Goal: Task Accomplishment & Management: Complete application form

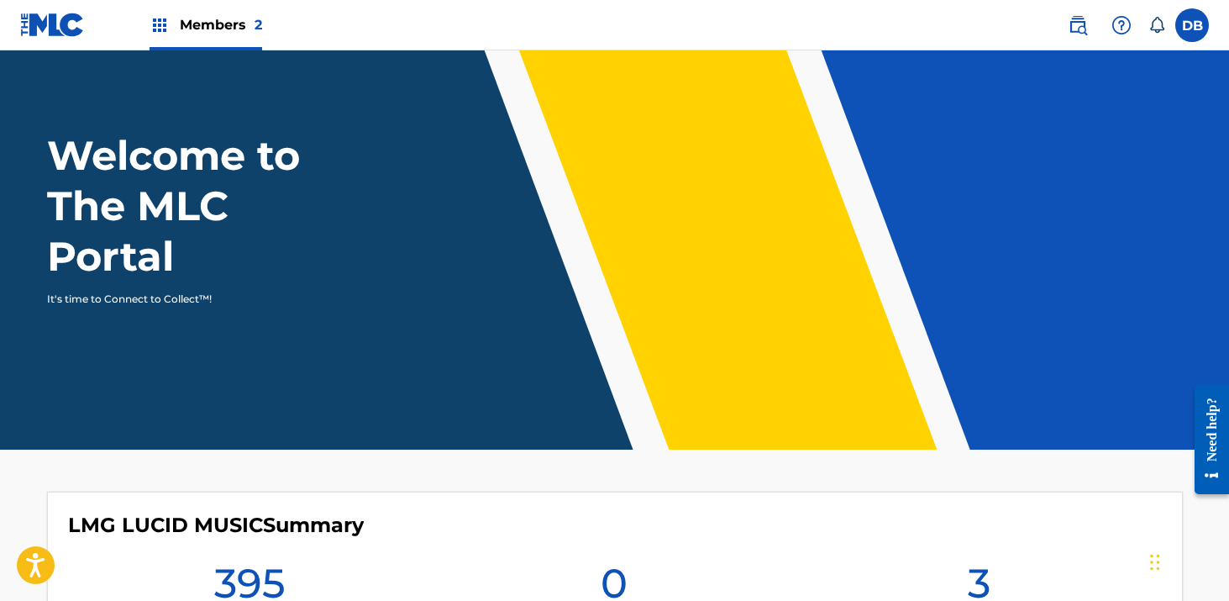
scroll to position [49, 0]
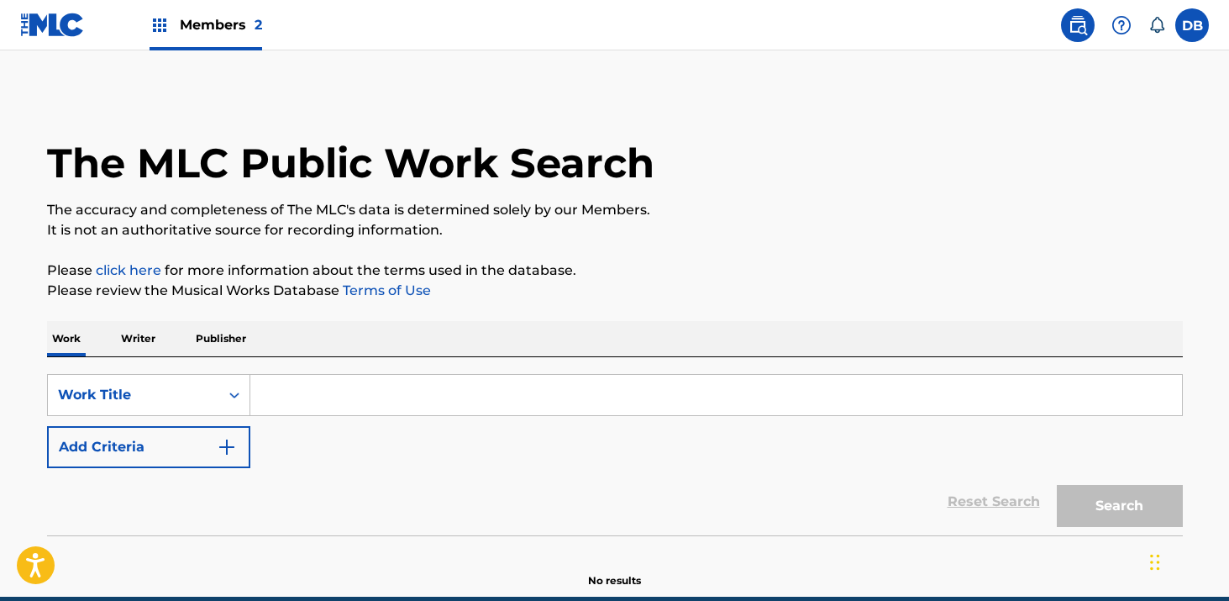
click at [349, 386] on input "Search Form" at bounding box center [716, 395] width 932 height 40
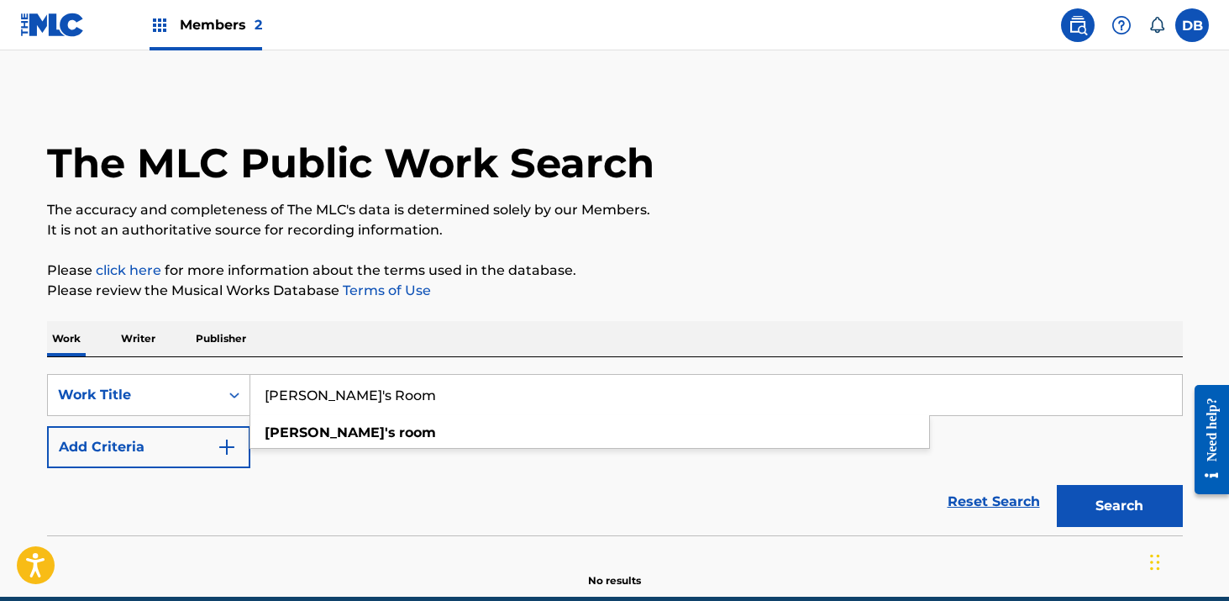
type input "[PERSON_NAME]'s Room"
click at [1057, 485] on button "Search" at bounding box center [1120, 506] width 126 height 42
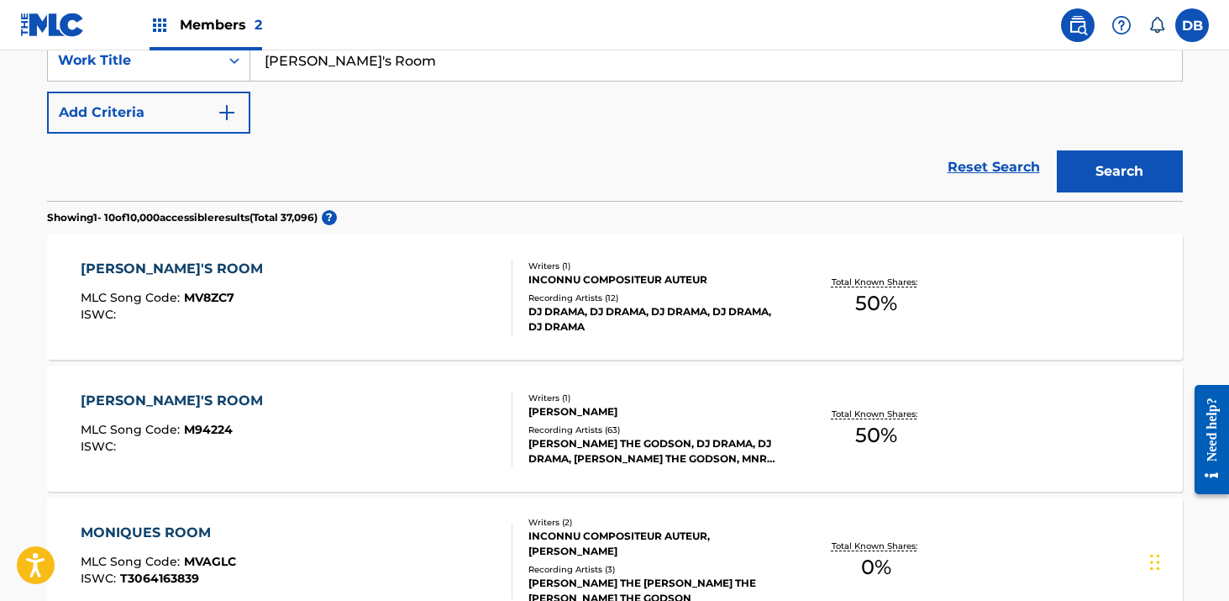
scroll to position [360, 0]
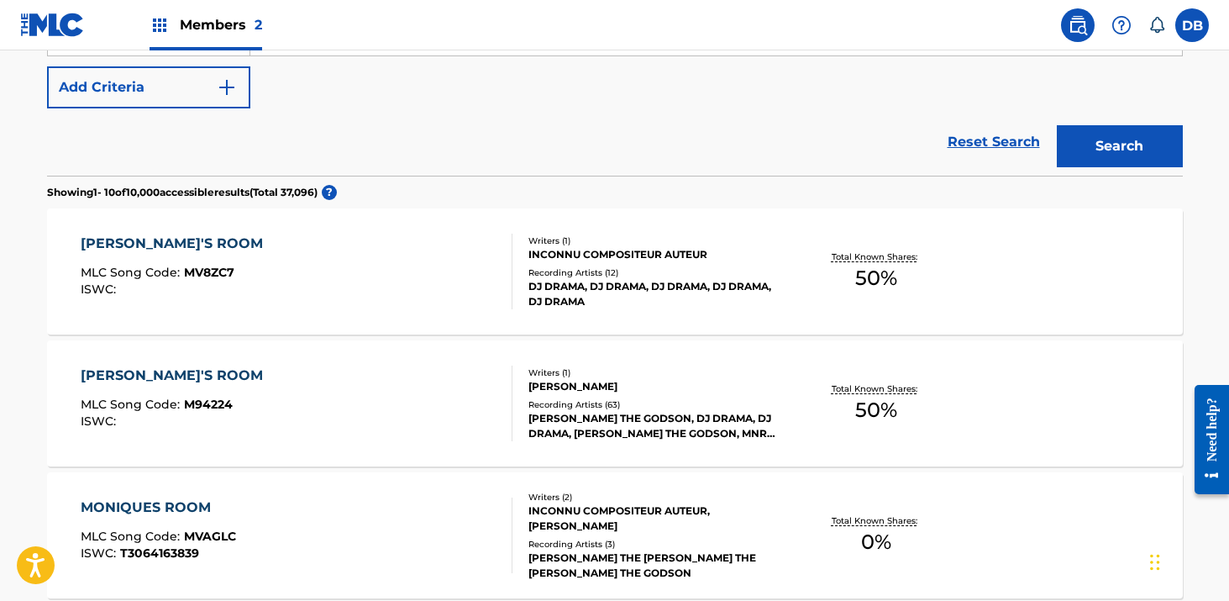
click at [624, 424] on div "[PERSON_NAME] THE GODSON, DJ DRAMA, DJ DRAMA, [PERSON_NAME] THE GODSON, MNRK MU…" at bounding box center [655, 426] width 254 height 30
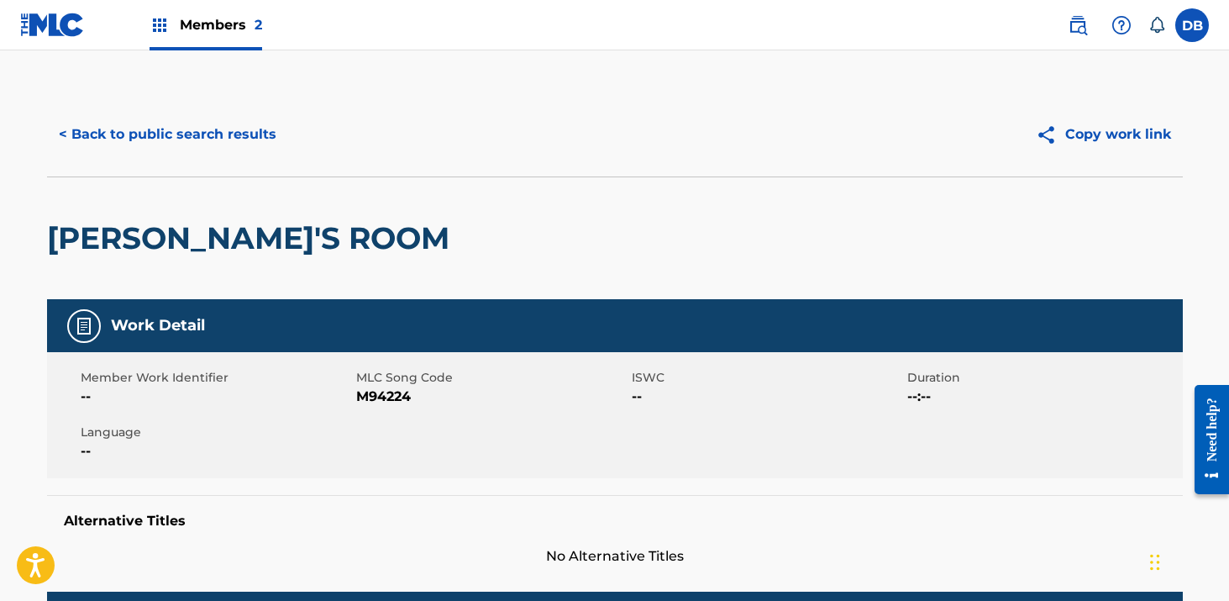
click at [138, 137] on button "< Back to public search results" at bounding box center [167, 134] width 241 height 42
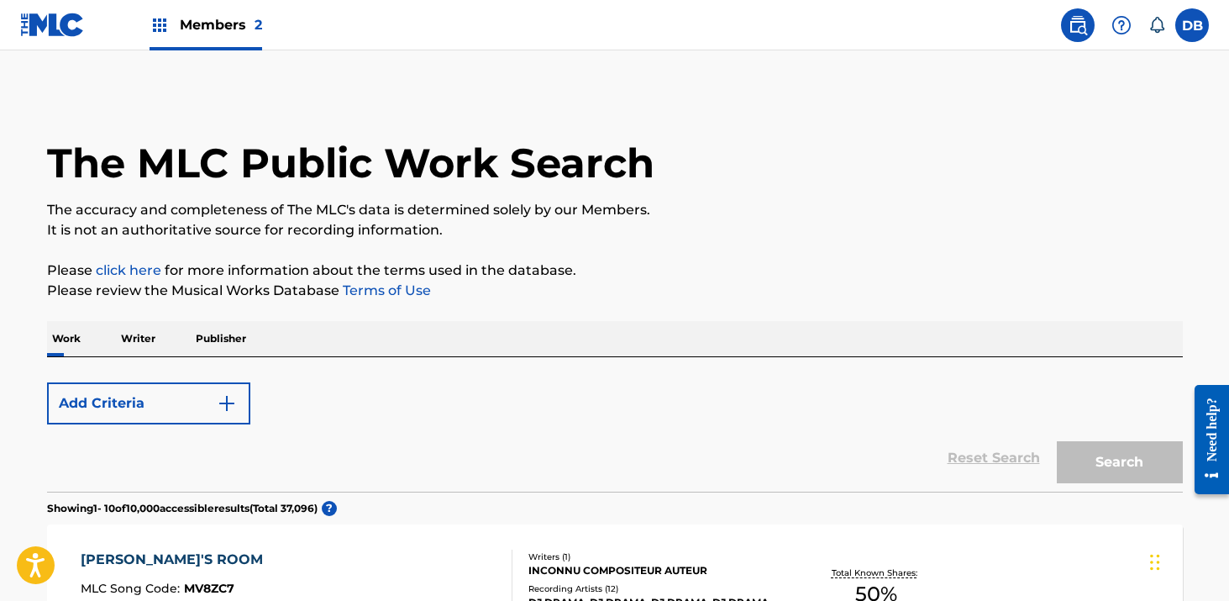
scroll to position [360, 0]
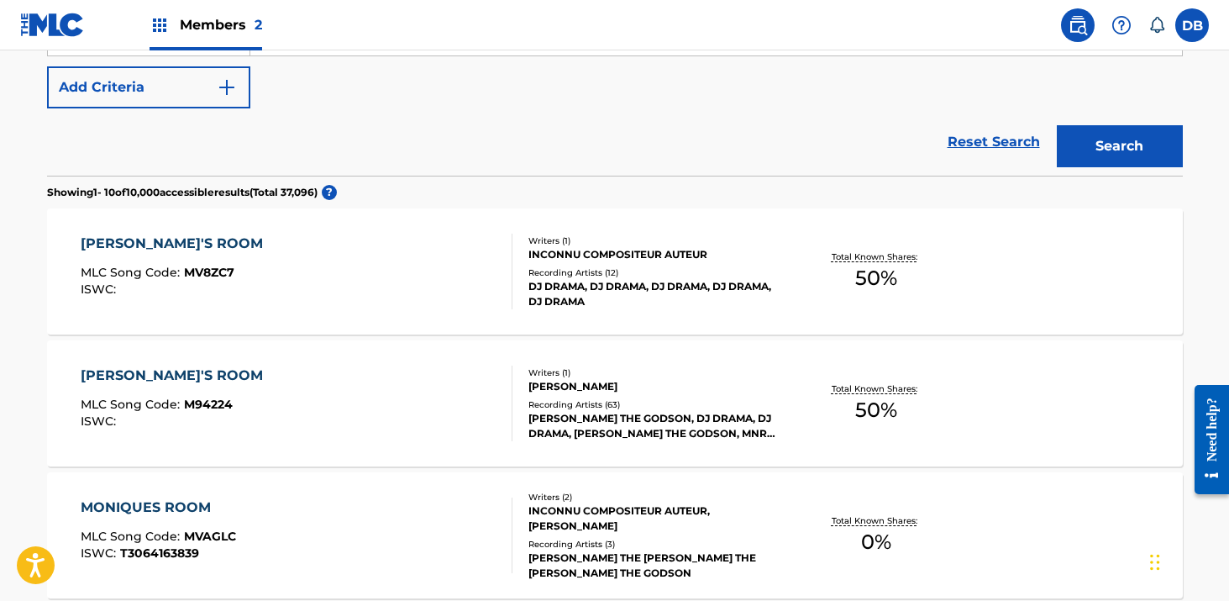
click at [633, 294] on div "DJ DRAMA, DJ DRAMA, DJ DRAMA, DJ DRAMA, DJ DRAMA" at bounding box center [655, 294] width 254 height 30
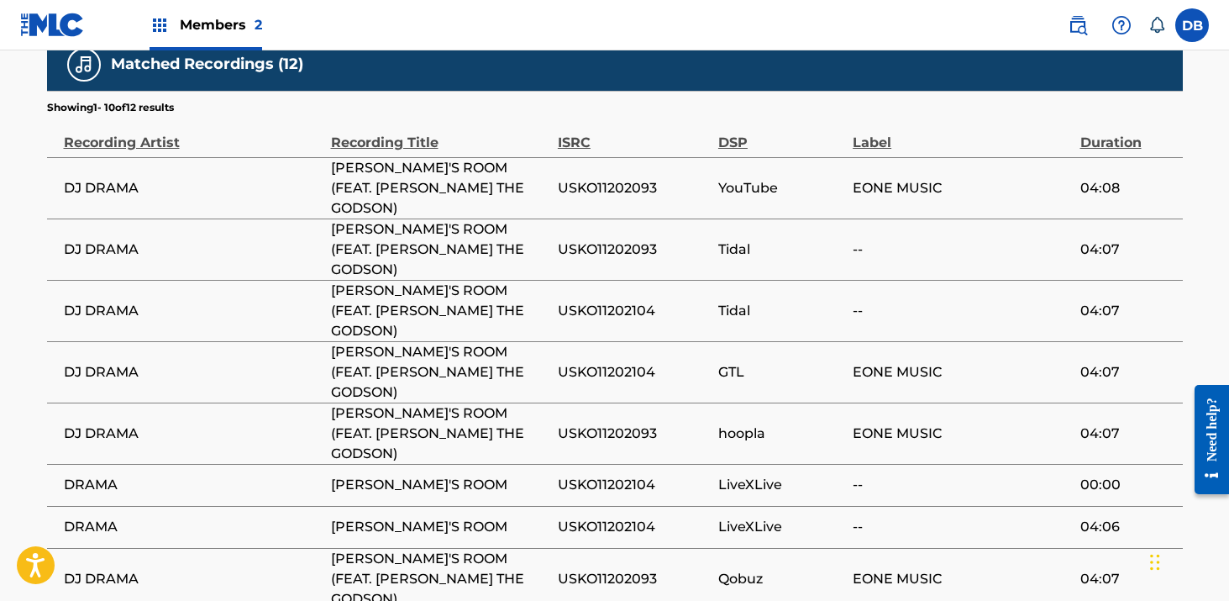
scroll to position [1410, 0]
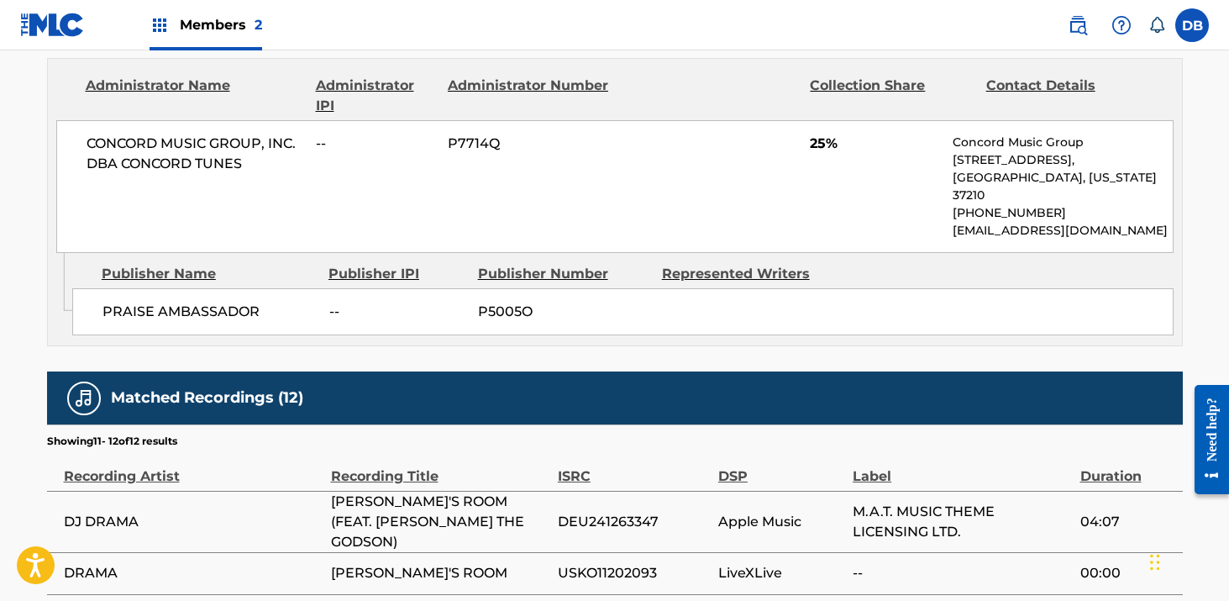
scroll to position [1100, 0]
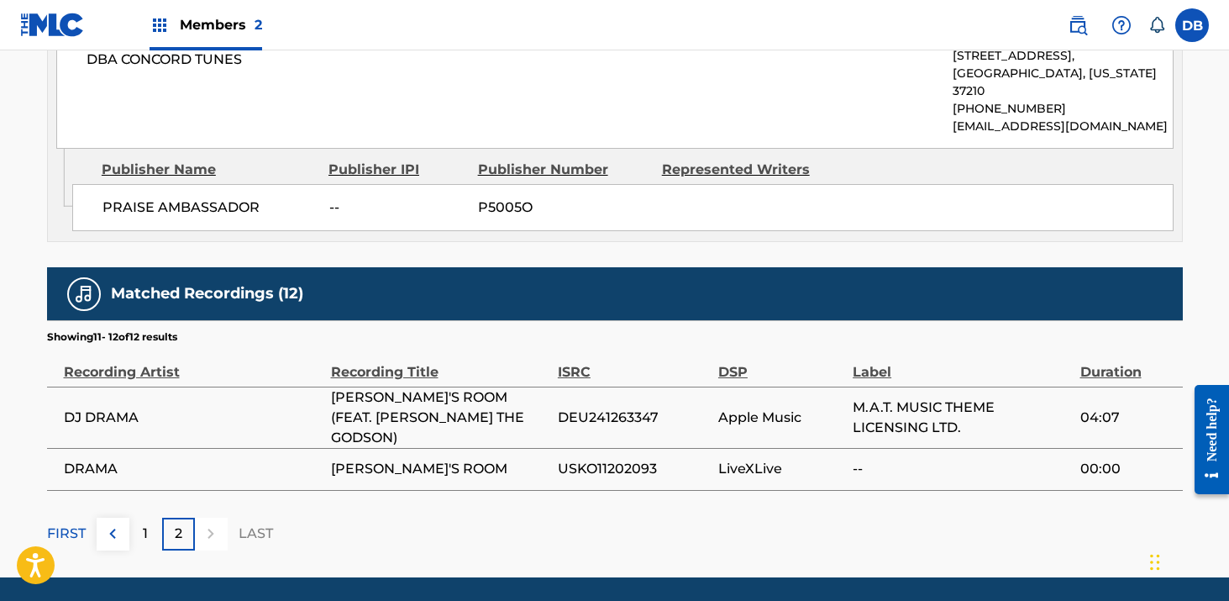
click at [144, 523] on p "1" at bounding box center [145, 533] width 5 height 20
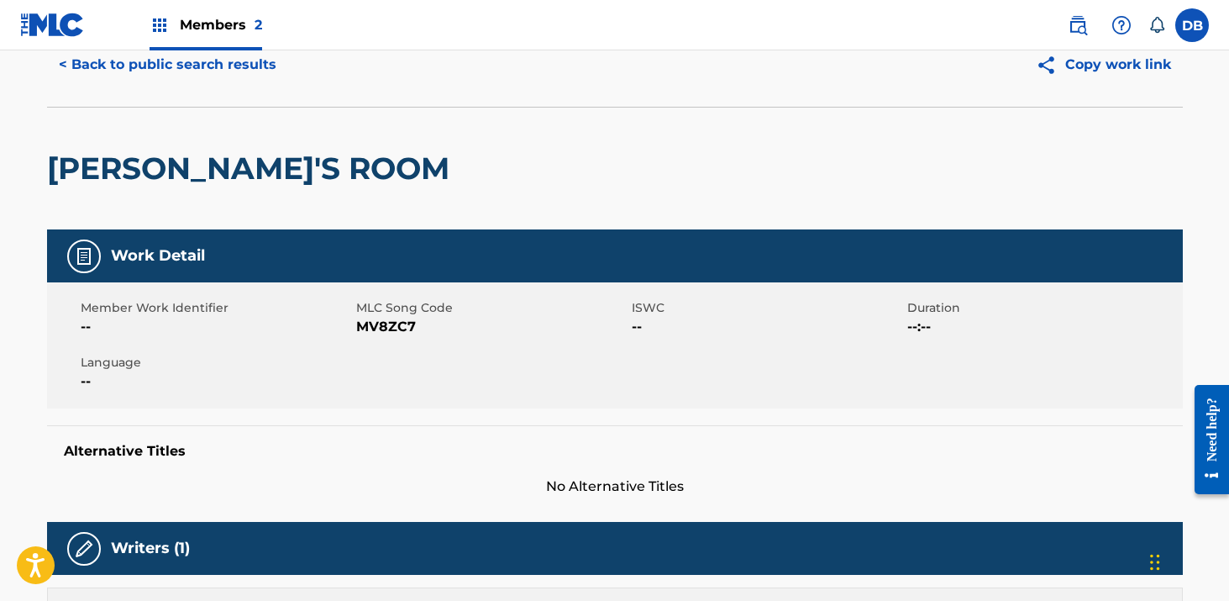
scroll to position [0, 0]
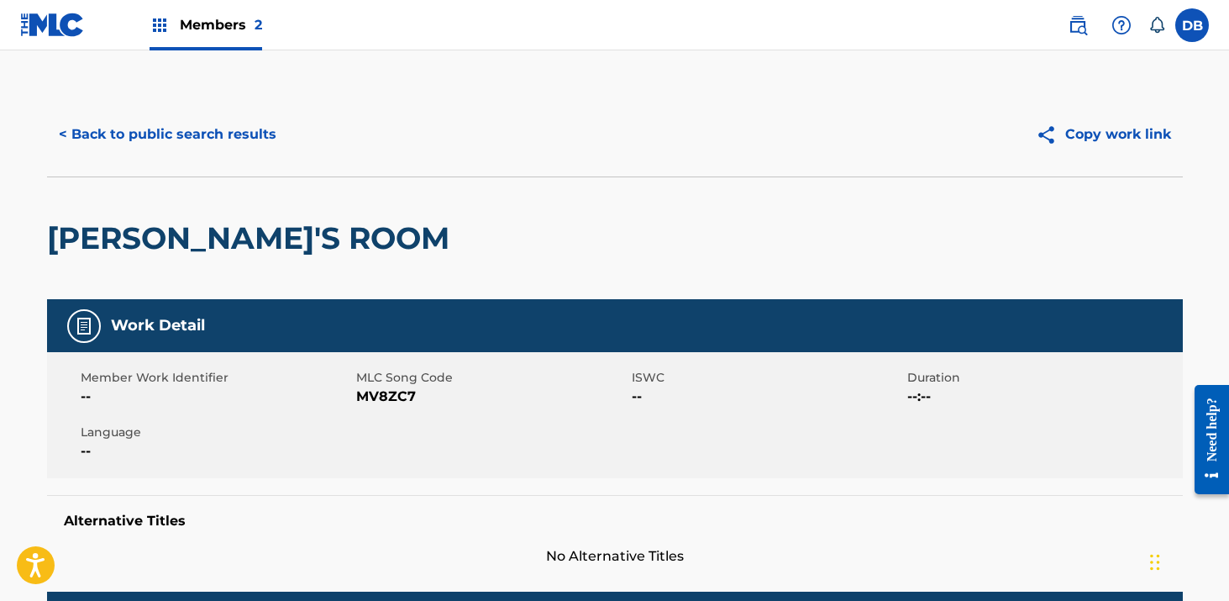
click at [175, 136] on button "< Back to public search results" at bounding box center [167, 134] width 241 height 42
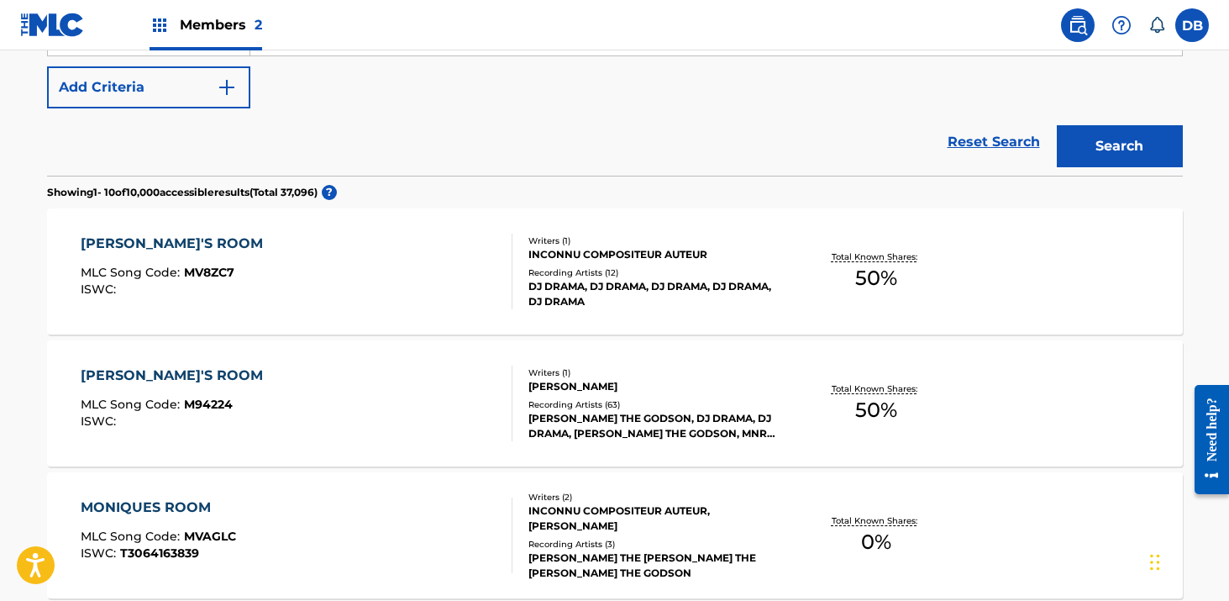
scroll to position [530, 0]
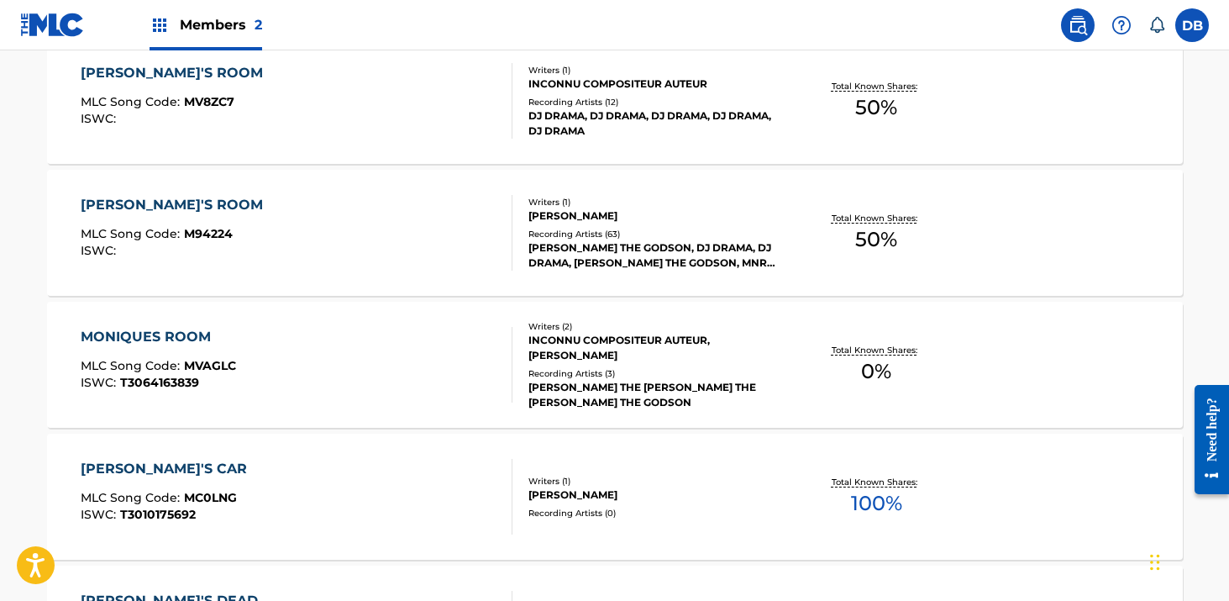
click at [207, 215] on div "[PERSON_NAME]'S ROOM MLC Song Code : M94224 ISWC :" at bounding box center [176, 233] width 191 height 76
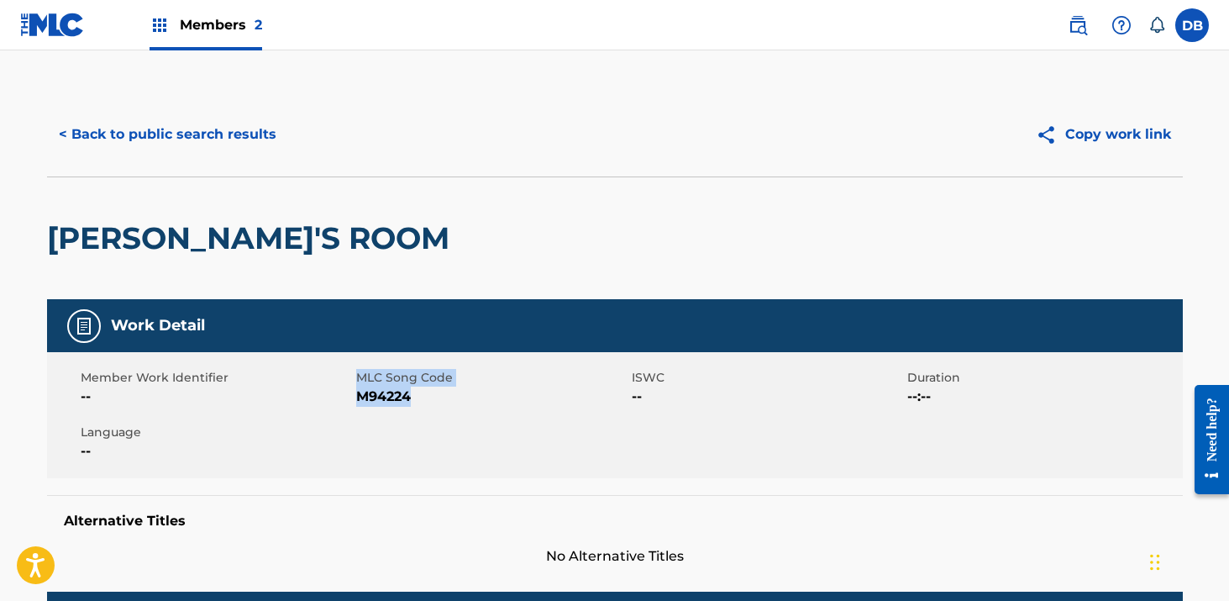
drag, startPoint x: 420, startPoint y: 399, endPoint x: 356, endPoint y: 398, distance: 63.8
click at [354, 397] on div "Member Work Identifier -- MLC Song Code M94224 ISWC -- Duration --:-- Language …" at bounding box center [615, 415] width 1136 height 126
click at [356, 398] on span "M94224" at bounding box center [491, 396] width 271 height 20
drag, startPoint x: 419, startPoint y: 399, endPoint x: 361, endPoint y: 399, distance: 58.0
click at [360, 398] on span "M94224" at bounding box center [491, 396] width 271 height 20
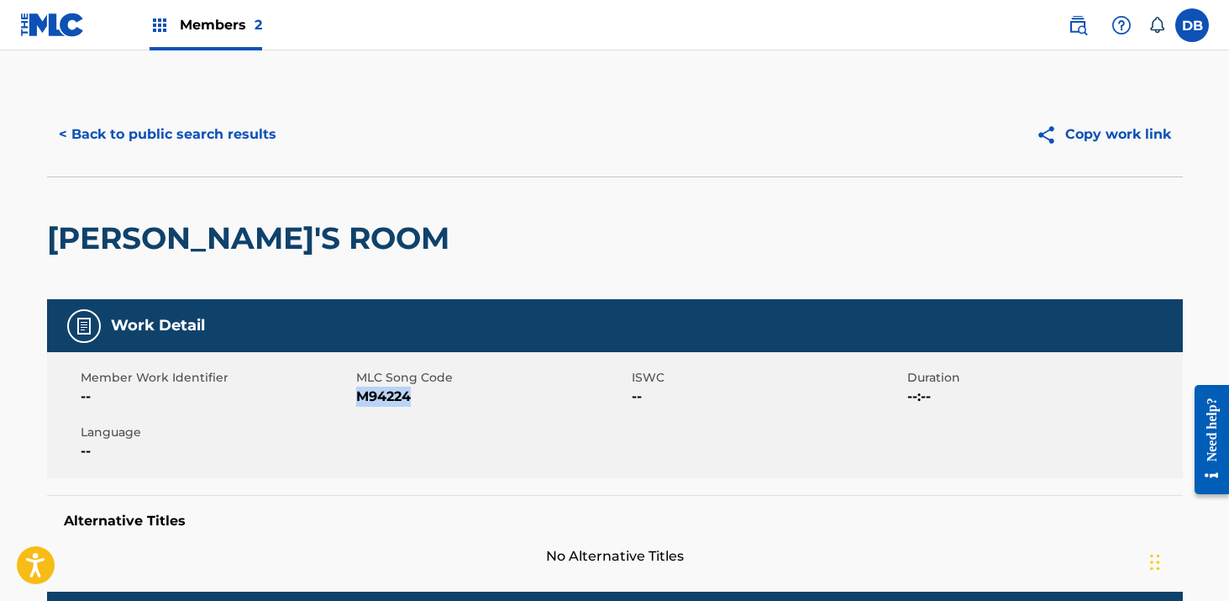
copy span "M94224"
click at [202, 22] on span "Members 2" at bounding box center [221, 24] width 82 height 19
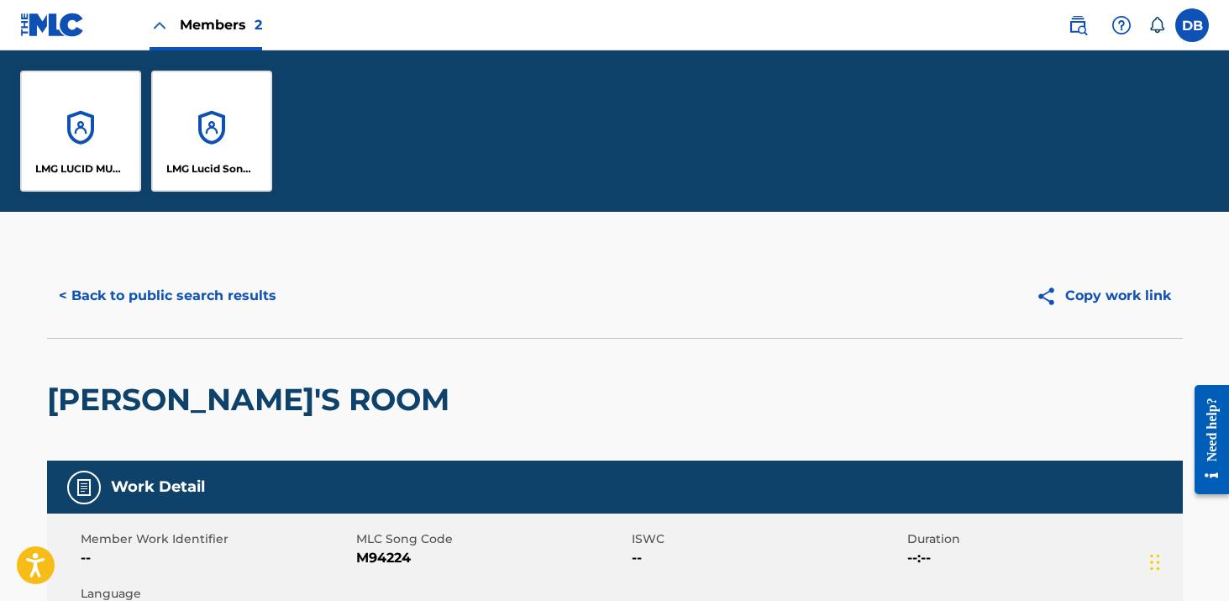
click at [249, 124] on div "LMG Lucid Songs (ASCAP)" at bounding box center [211, 131] width 121 height 121
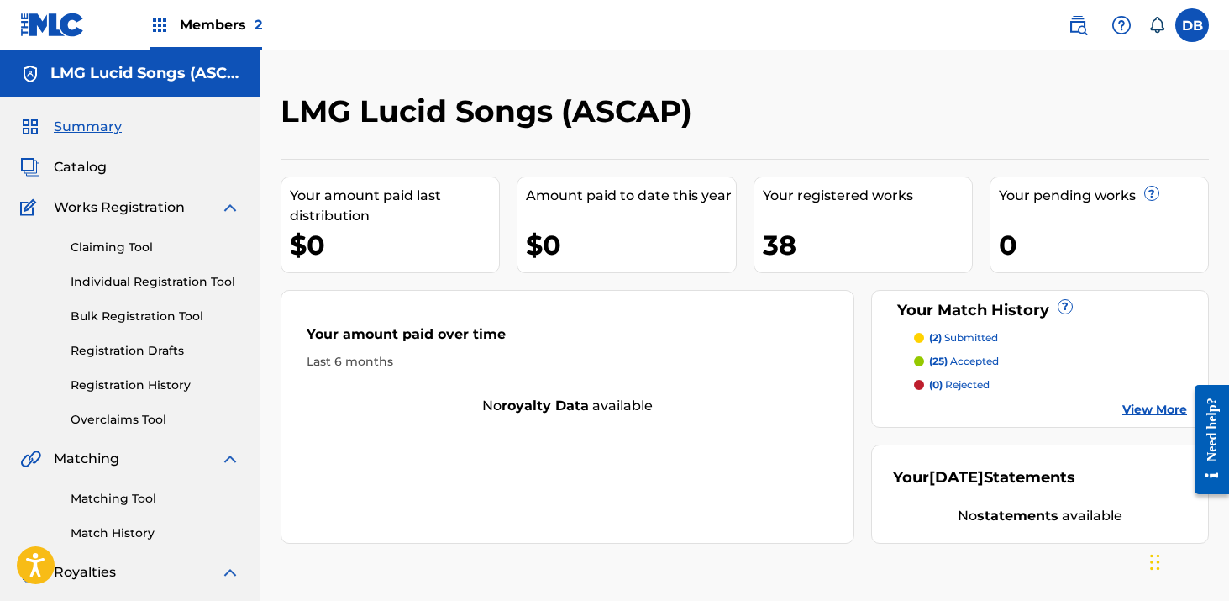
click at [160, 283] on link "Individual Registration Tool" at bounding box center [156, 282] width 170 height 18
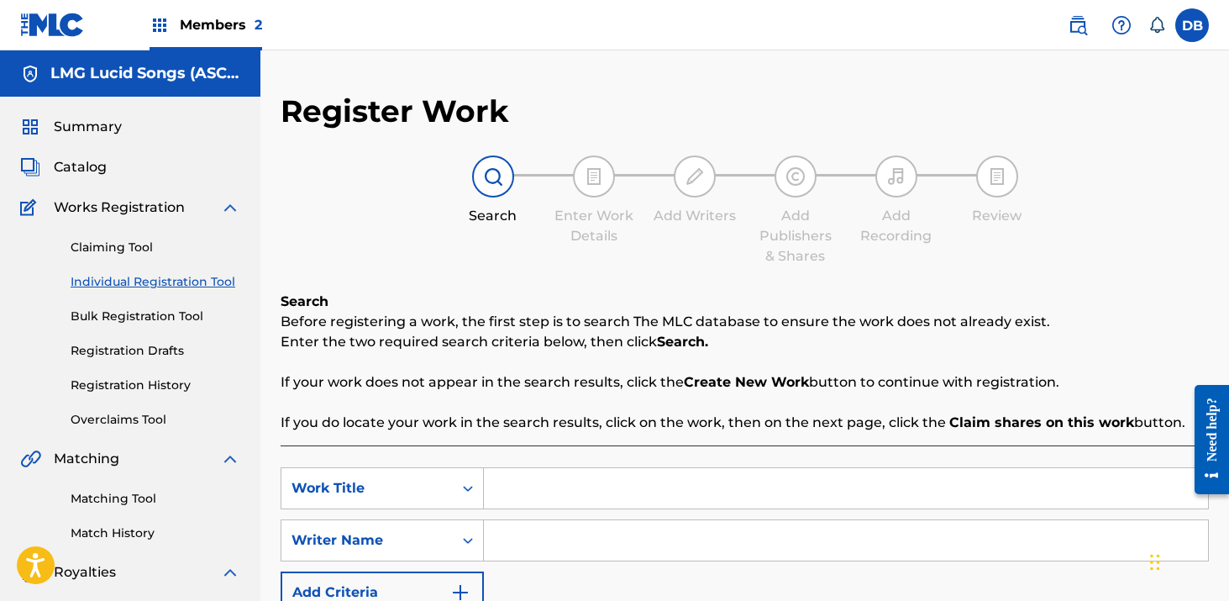
click at [551, 485] on input "Search Form" at bounding box center [846, 488] width 724 height 40
click at [430, 479] on div "Work Title" at bounding box center [366, 488] width 151 height 20
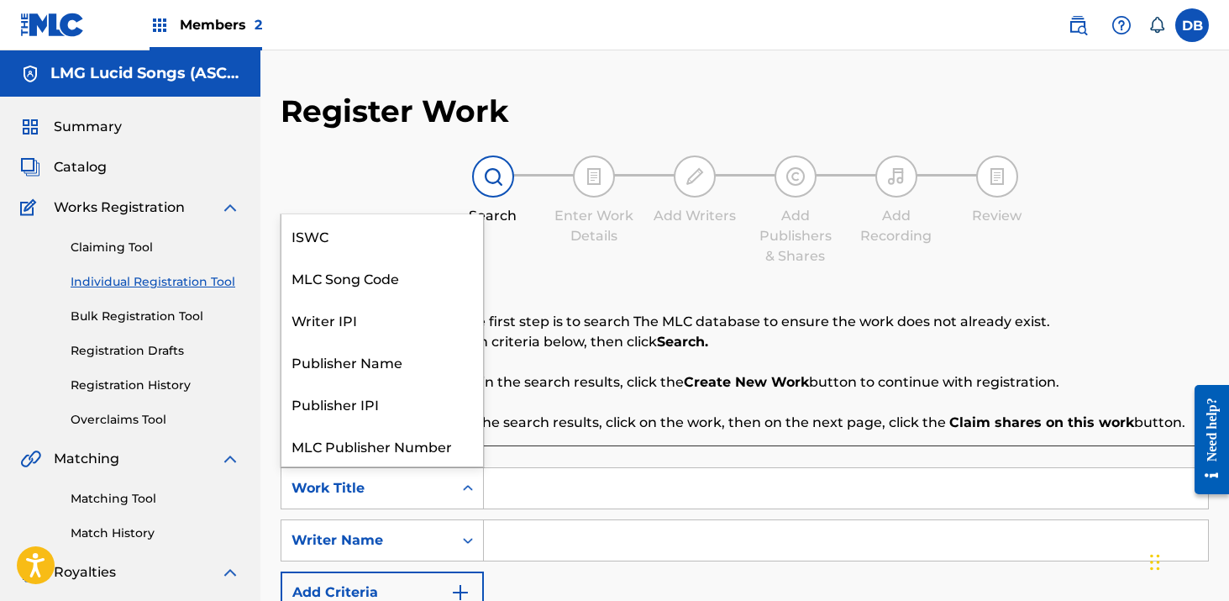
scroll to position [42, 0]
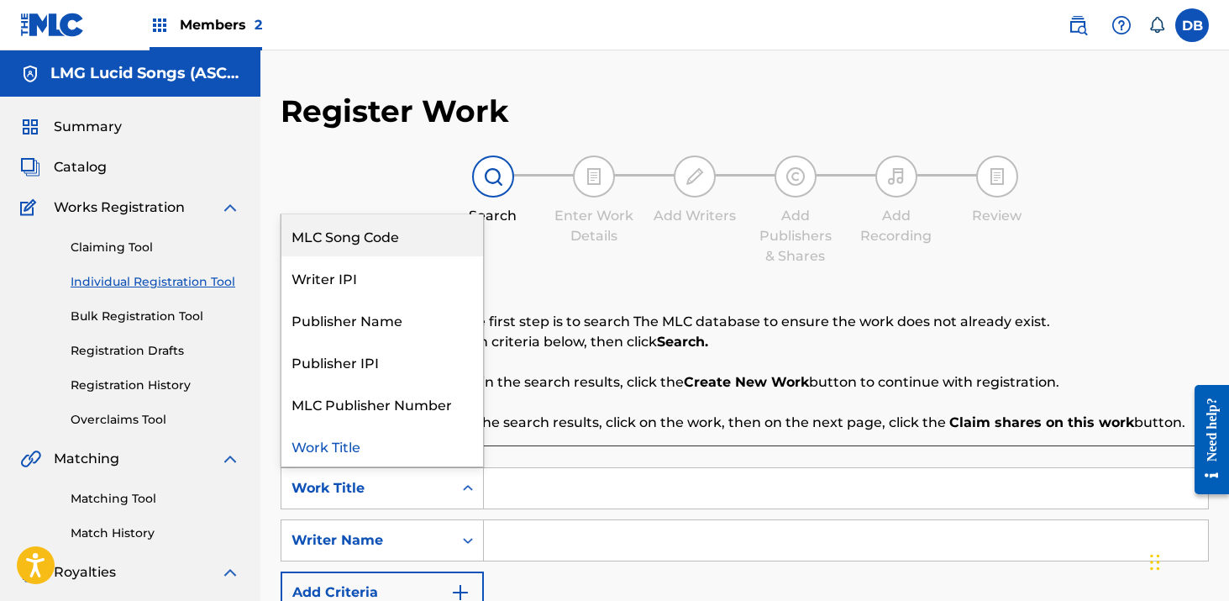
click at [398, 231] on div "MLC Song Code" at bounding box center [382, 235] width 202 height 42
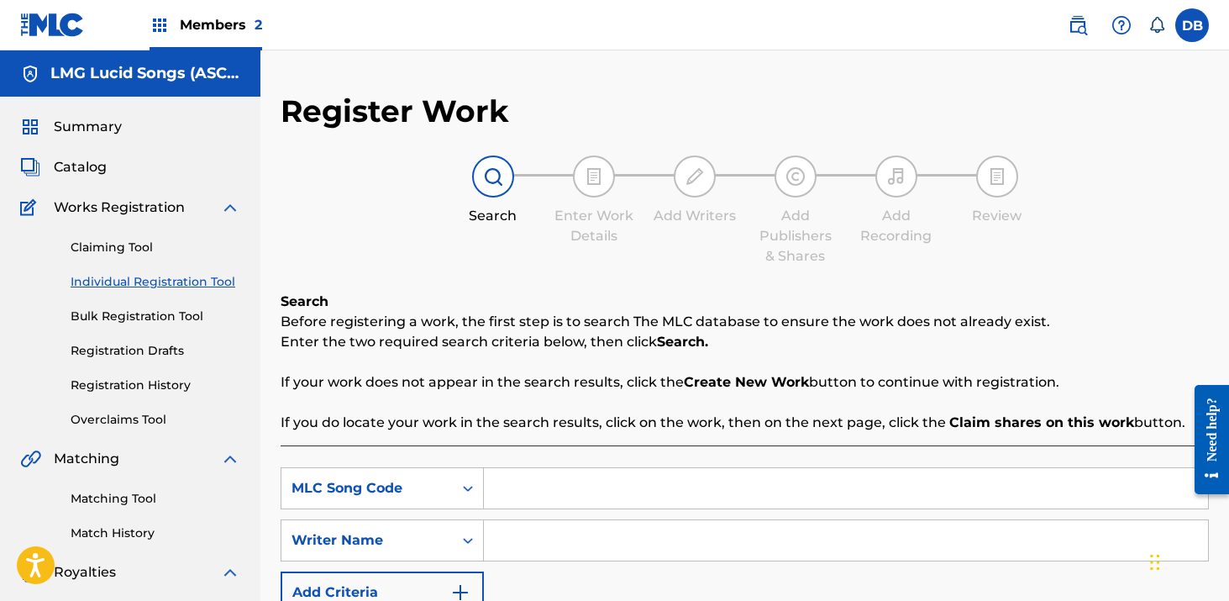
click at [529, 505] on input "Search Form" at bounding box center [846, 488] width 724 height 40
paste input "M94224"
type input "M94224"
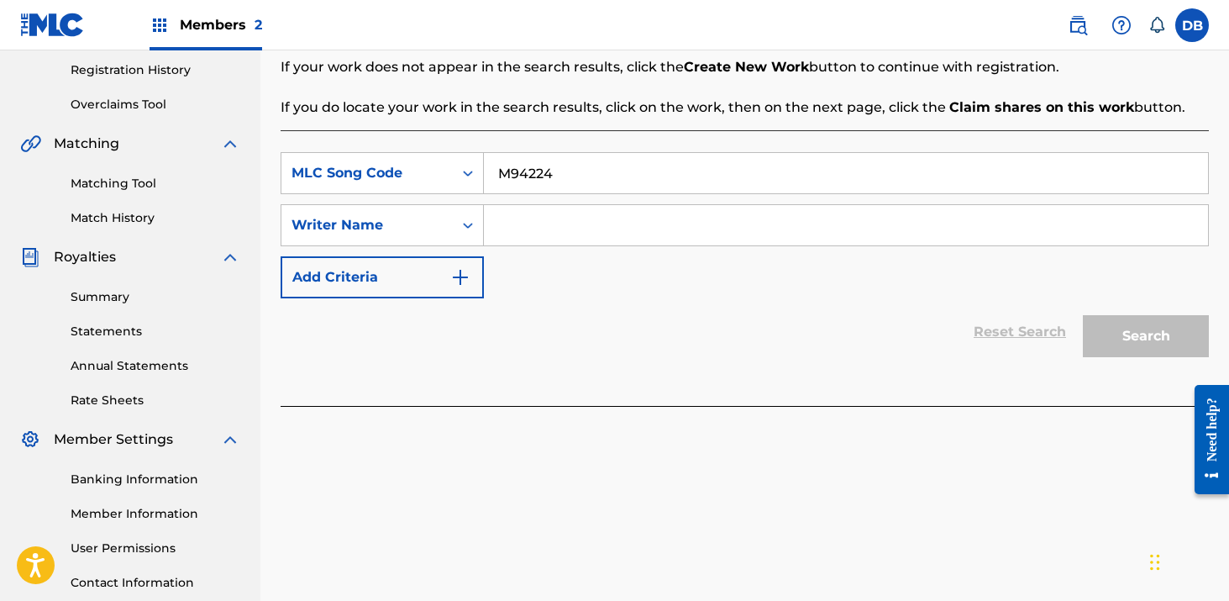
scroll to position [317, 0]
click at [502, 172] on input "M94224" at bounding box center [846, 171] width 724 height 40
click at [508, 228] on input "Search Form" at bounding box center [846, 223] width 724 height 40
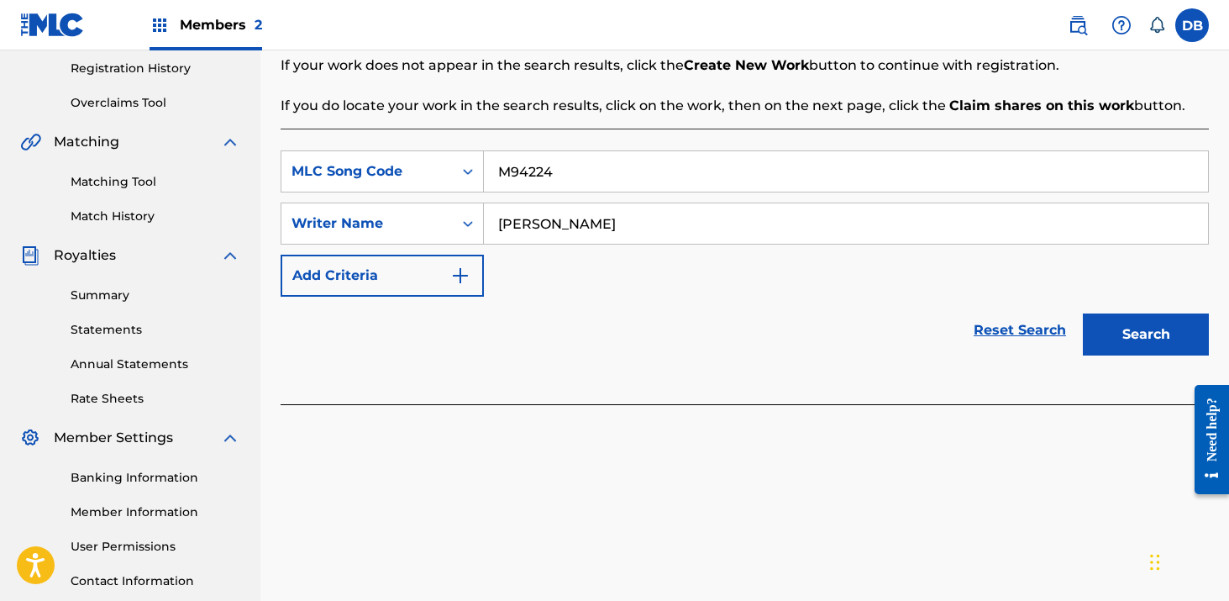
type input "[PERSON_NAME]"
click at [1143, 333] on button "Search" at bounding box center [1146, 334] width 126 height 42
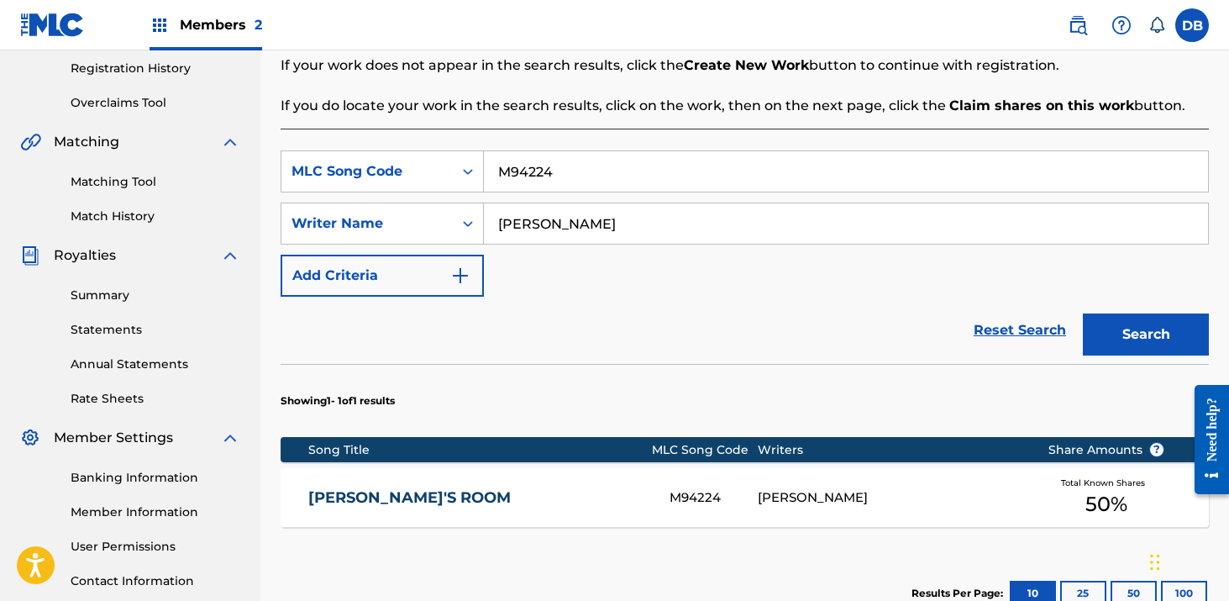
click at [802, 494] on div "[PERSON_NAME]" at bounding box center [890, 497] width 265 height 19
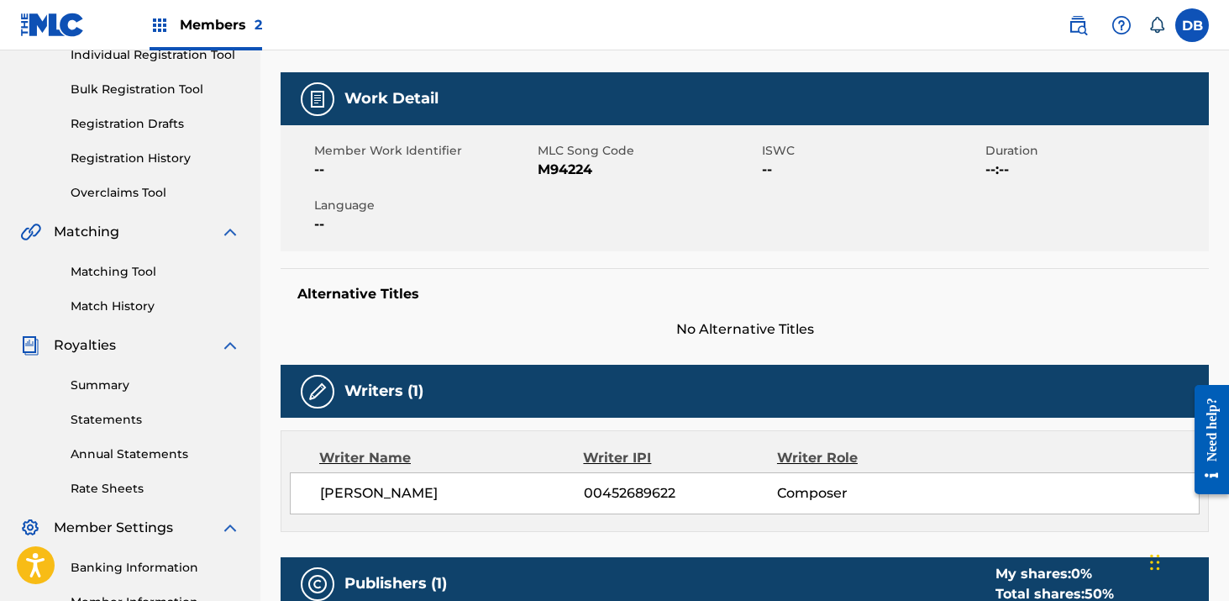
scroll to position [35, 0]
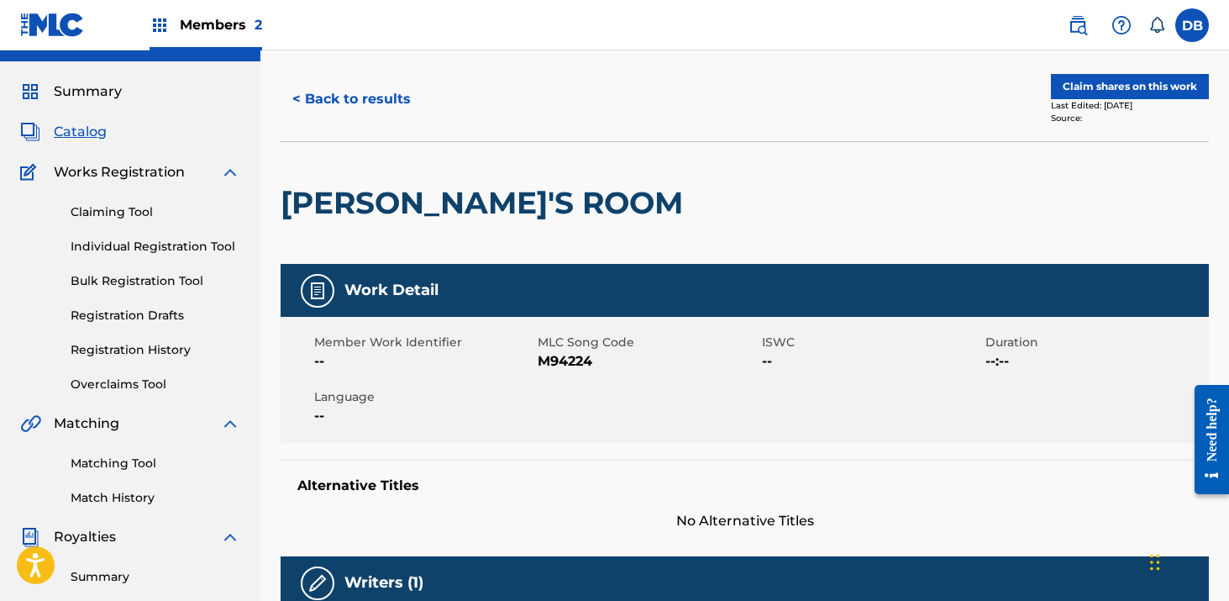
click at [1116, 91] on button "Claim shares on this work" at bounding box center [1130, 86] width 158 height 25
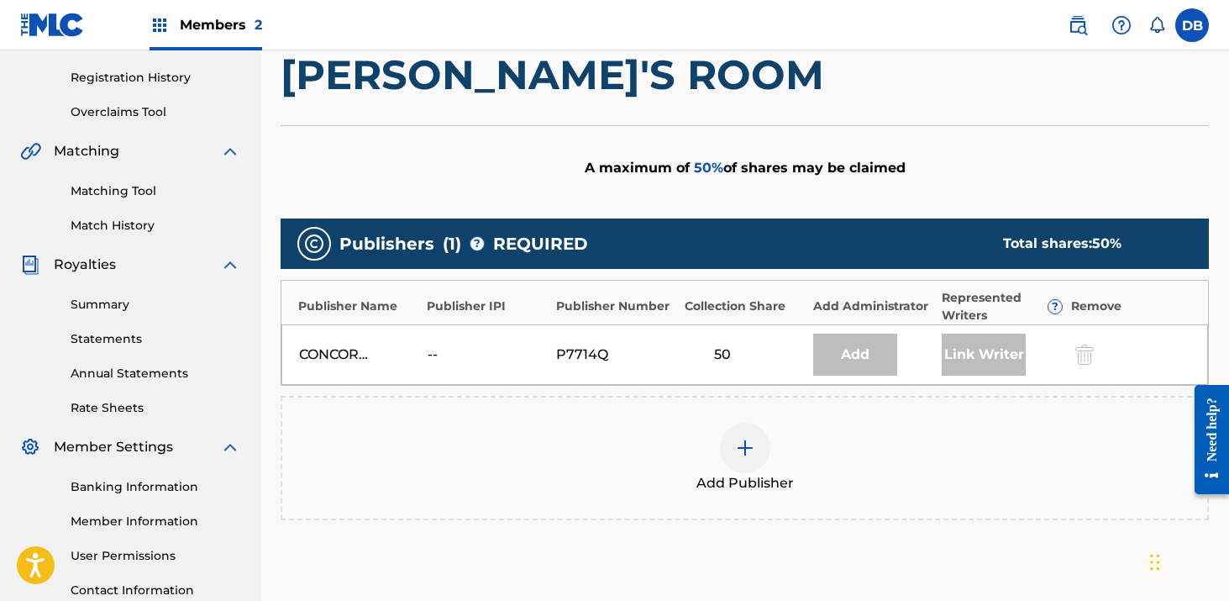
scroll to position [341, 0]
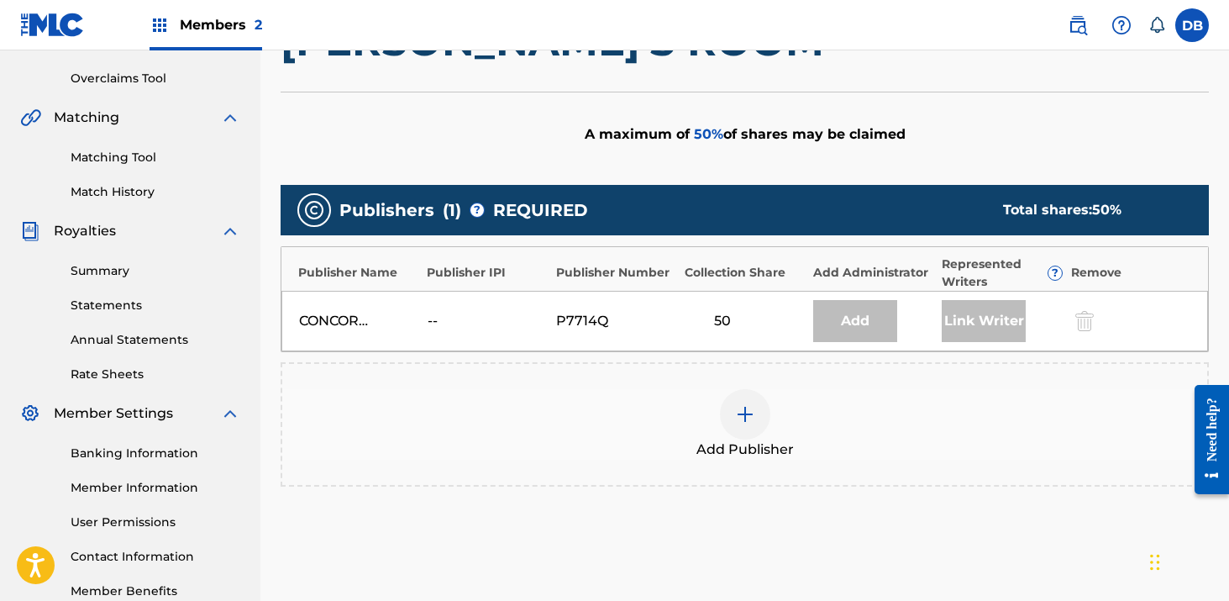
click at [750, 407] on img at bounding box center [745, 414] width 20 height 20
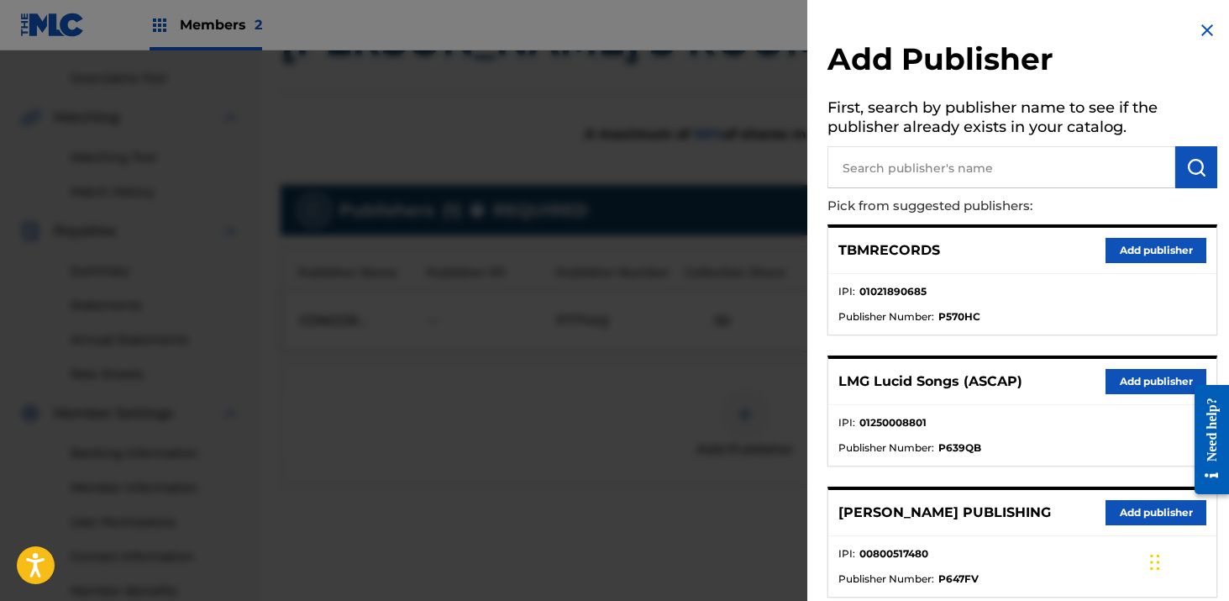
click at [1120, 385] on button "Add publisher" at bounding box center [1155, 381] width 101 height 25
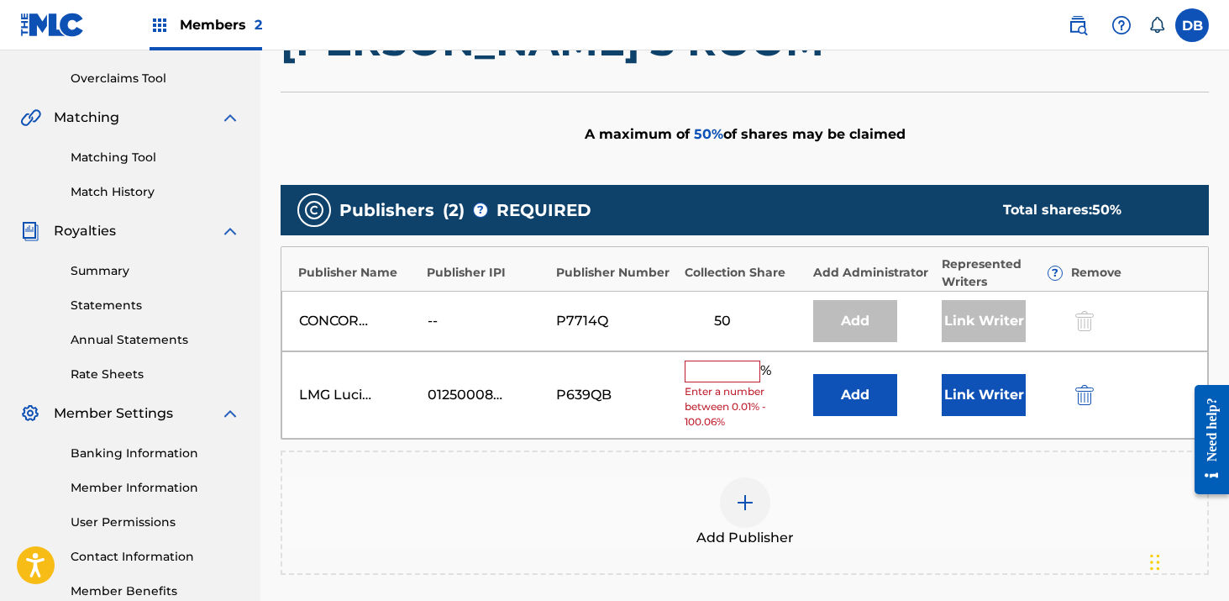
click at [732, 378] on input "text" at bounding box center [723, 371] width 76 height 22
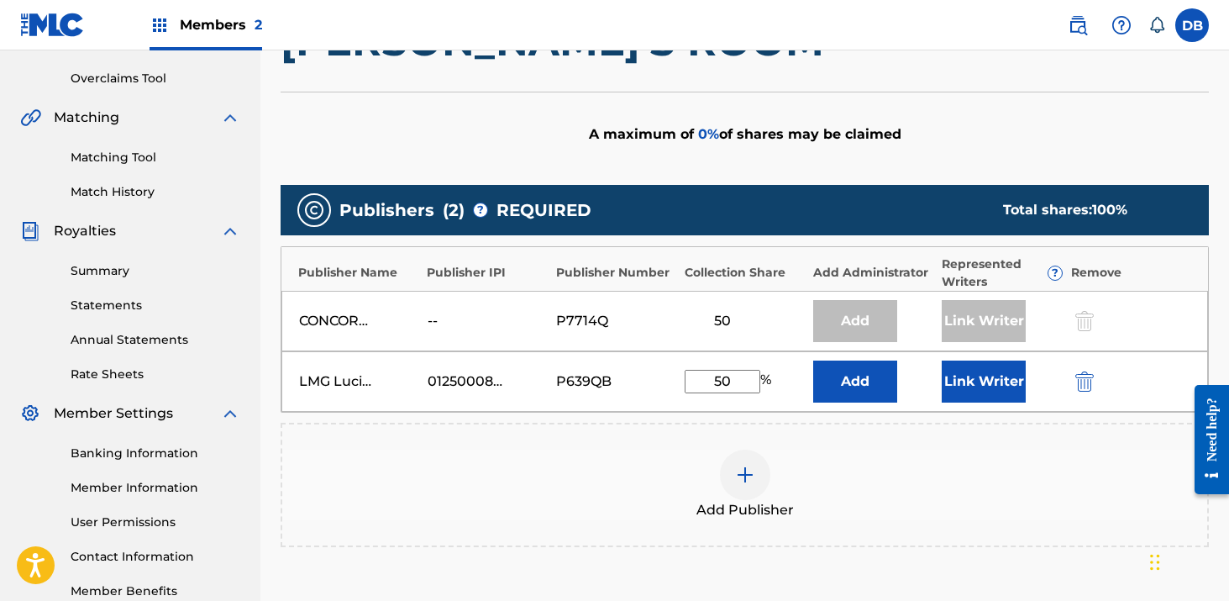
type input "50"
click at [978, 381] on button "Link Writer" at bounding box center [984, 381] width 84 height 42
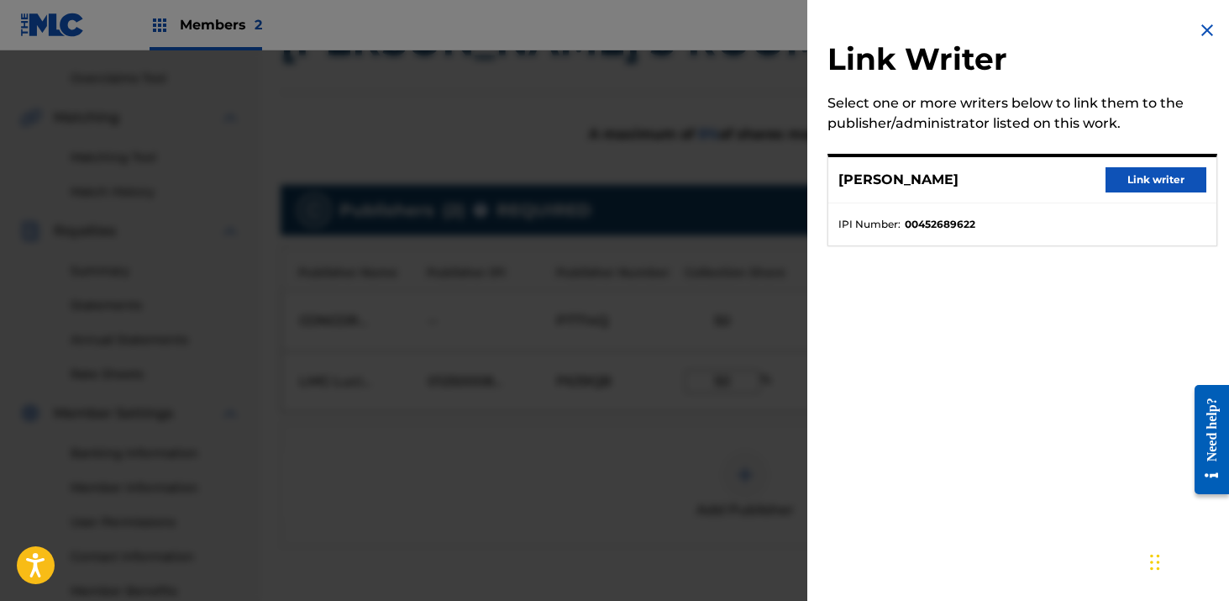
click at [1134, 176] on button "Link writer" at bounding box center [1155, 179] width 101 height 25
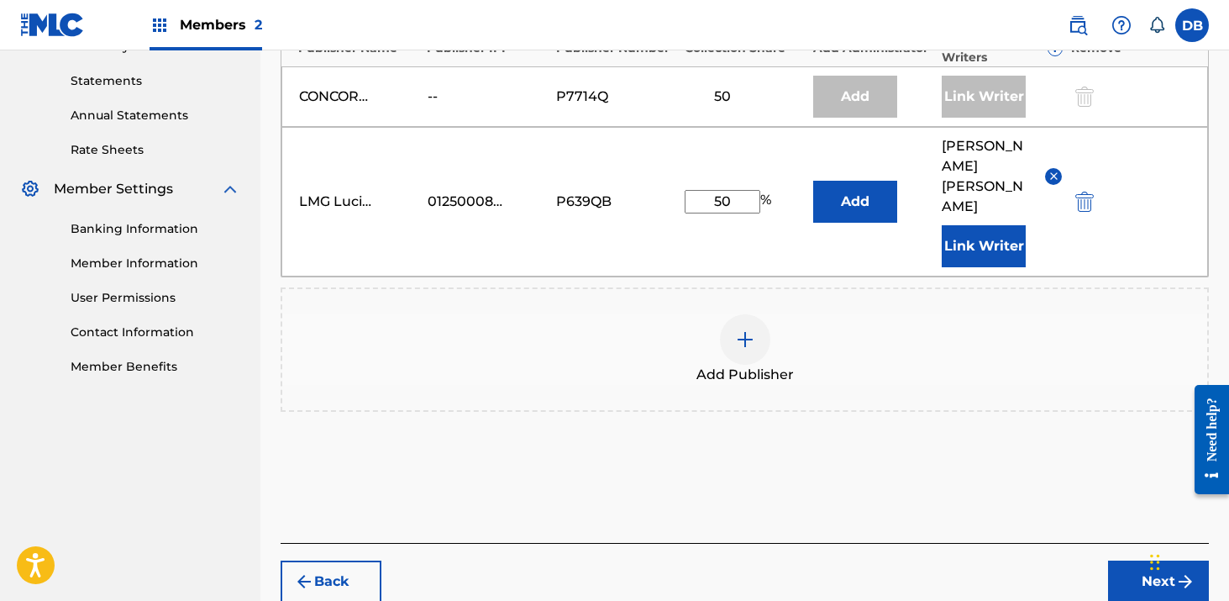
scroll to position [607, 0]
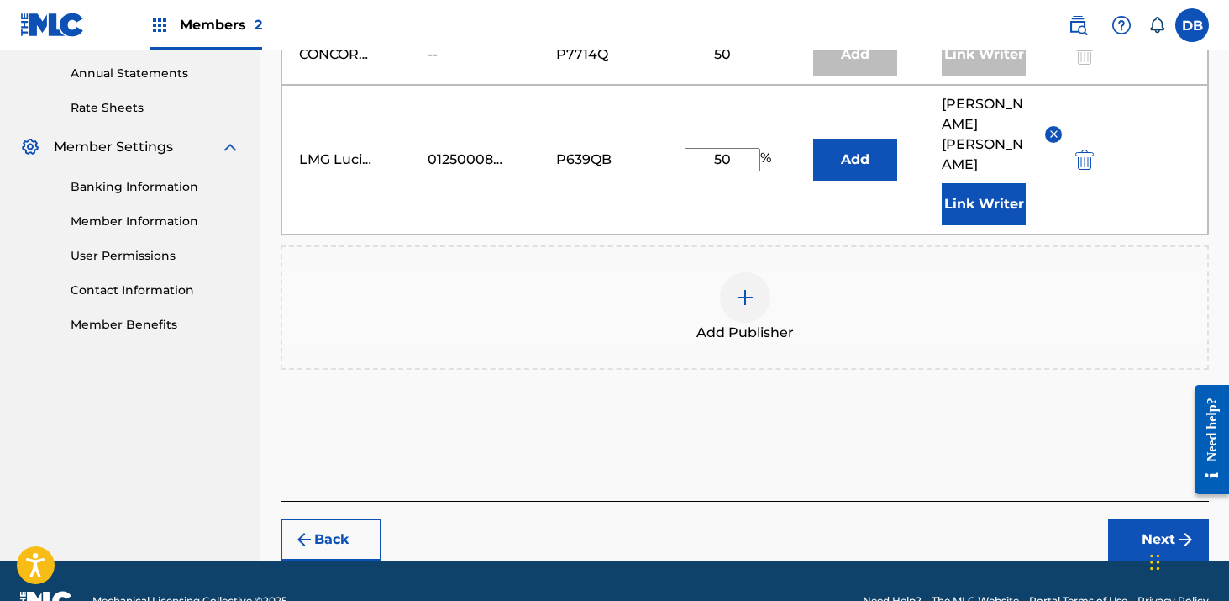
click at [1158, 518] on button "Next" at bounding box center [1158, 539] width 101 height 42
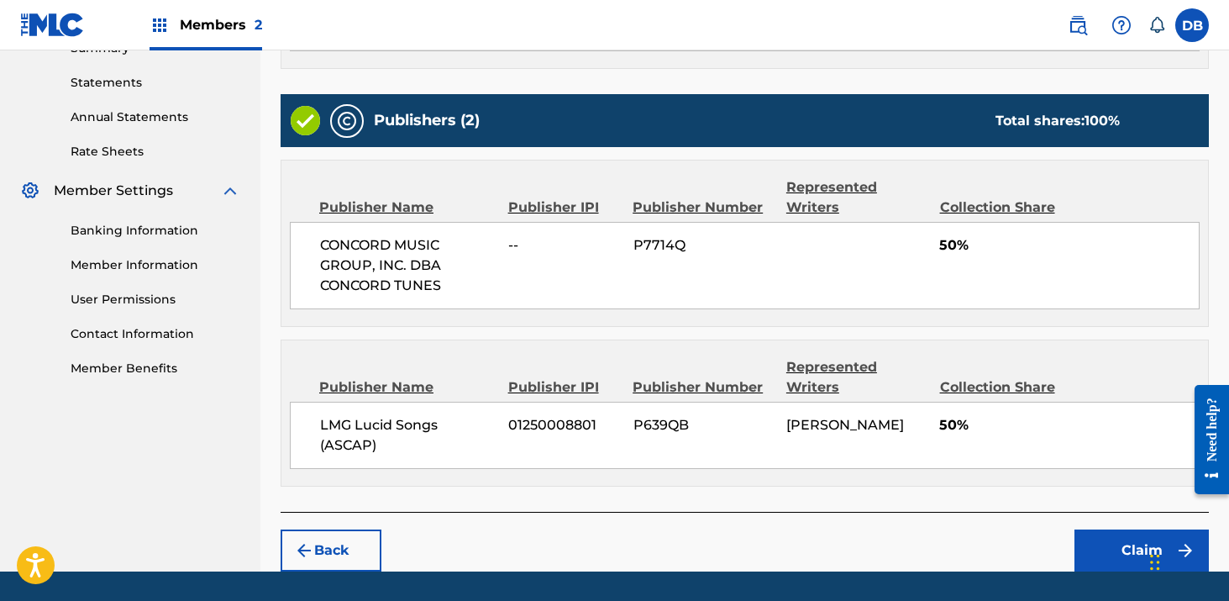
scroll to position [613, 0]
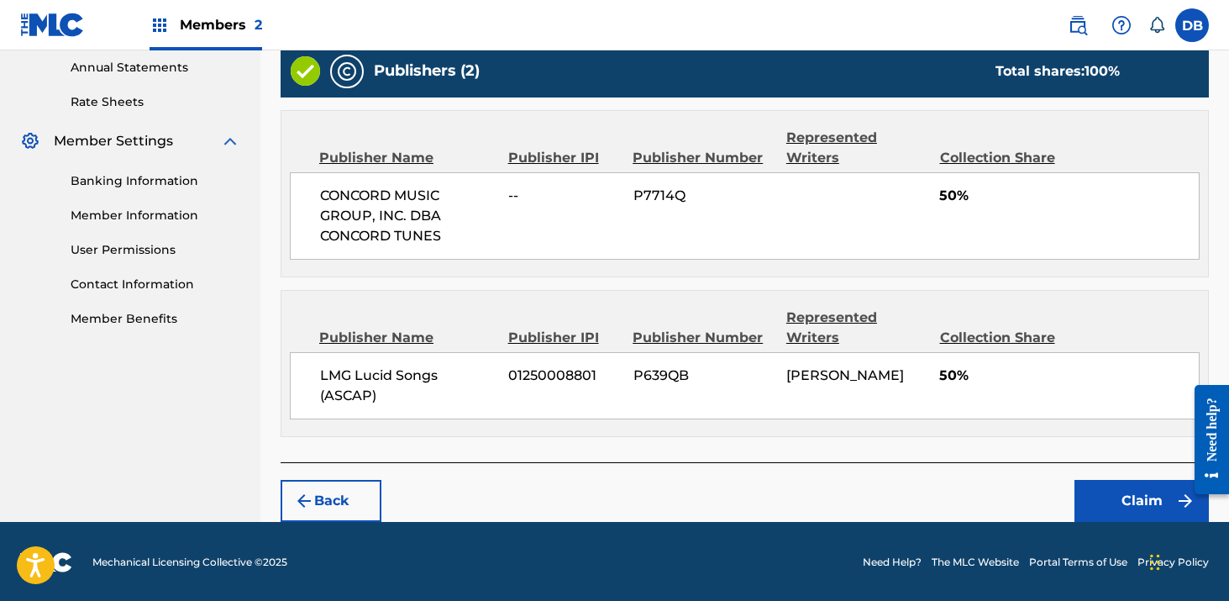
click at [1108, 502] on button "Claim" at bounding box center [1141, 501] width 134 height 42
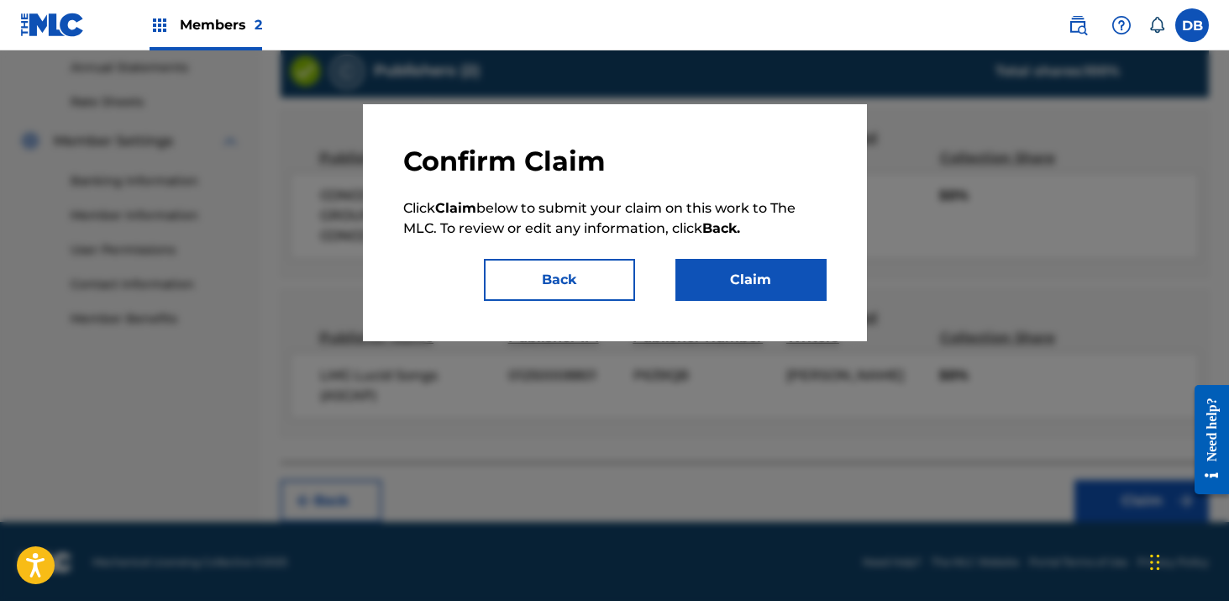
click at [779, 282] on button "Claim" at bounding box center [750, 280] width 151 height 42
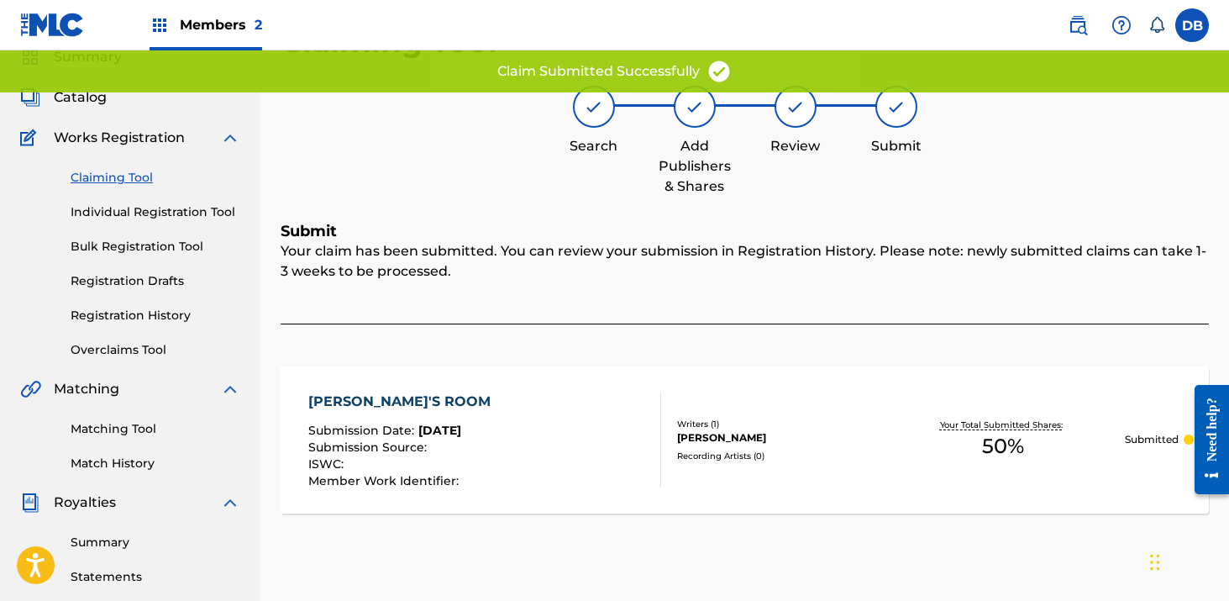
scroll to position [0, 0]
